Goal: Use online tool/utility: Use online tool/utility

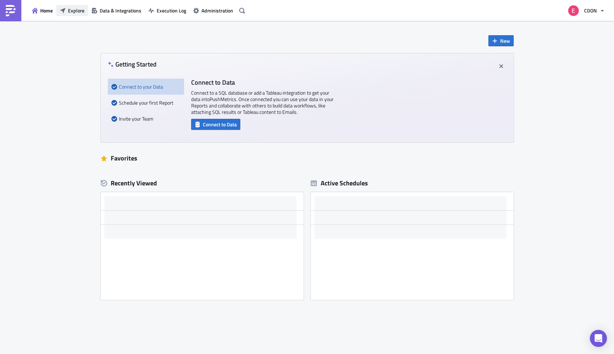
click at [75, 12] on span "Explore" at bounding box center [76, 10] width 16 height 7
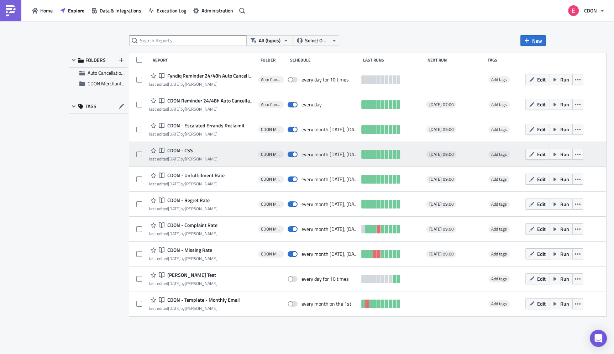
click at [185, 150] on span "CDON - CSS" at bounding box center [179, 150] width 27 height 6
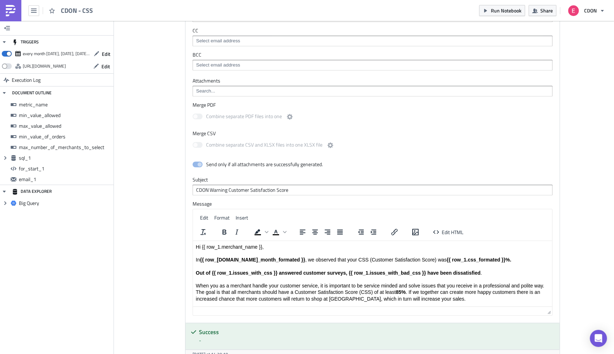
scroll to position [689, 0]
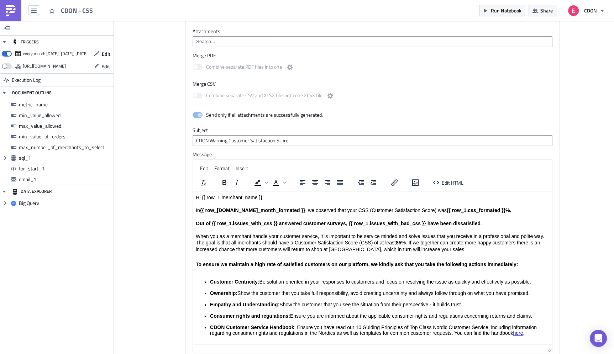
drag, startPoint x: 548, startPoint y: 262, endPoint x: 548, endPoint y: 363, distance: 100.8
click at [548, 354] on html "CDON - CSS Run Notebook Share CDON TRIGGERS every month [DATE], [DATE], [DATE],…" at bounding box center [307, 177] width 614 height 355
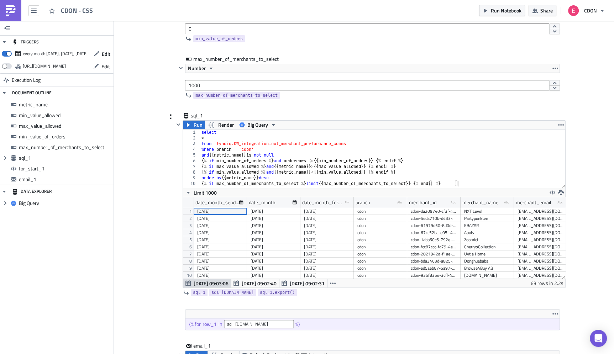
scroll to position [253, 0]
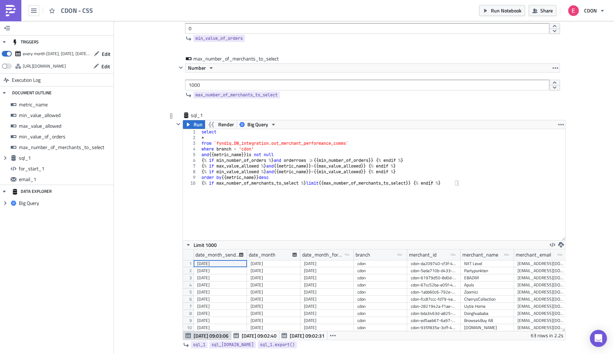
drag, startPoint x: 564, startPoint y: 186, endPoint x: 561, endPoint y: 207, distance: 22.0
click at [561, 207] on div "1 2 3 4 5 6 7 8 9 10 select * from `fyndiq.DW_integration.out_merchant_performa…" at bounding box center [374, 184] width 382 height 111
